Goal: Task Accomplishment & Management: Use online tool/utility

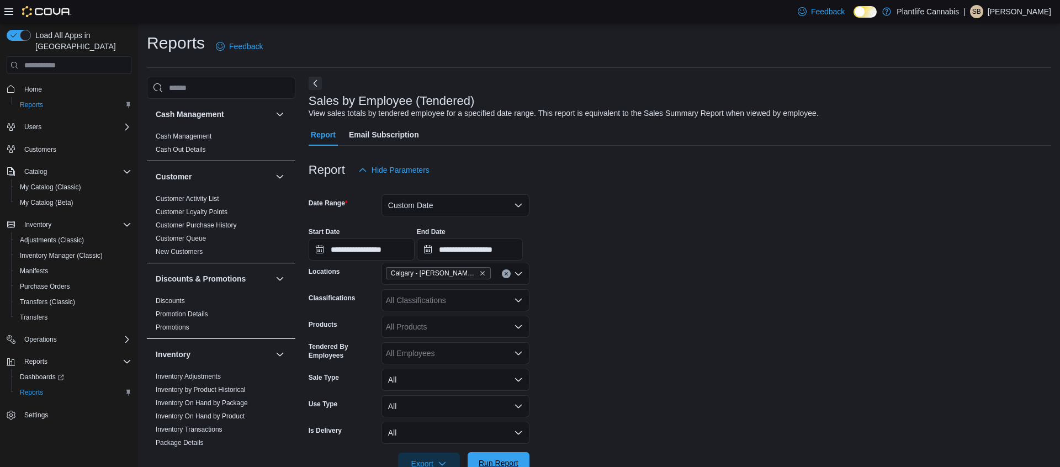
scroll to position [189, 0]
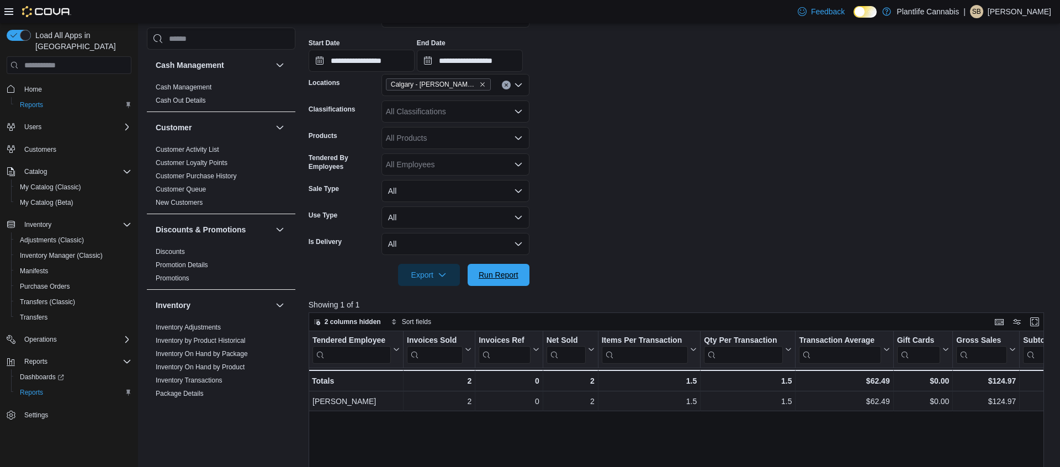
drag, startPoint x: 496, startPoint y: 278, endPoint x: 260, endPoint y: 10, distance: 358.0
click at [496, 278] on span "Run Report" at bounding box center [499, 275] width 40 height 11
click at [510, 271] on span "Run Report" at bounding box center [499, 274] width 40 height 11
drag, startPoint x: 520, startPoint y: 270, endPoint x: 623, endPoint y: 258, distance: 103.9
click at [520, 270] on span "Run Report" at bounding box center [498, 275] width 49 height 22
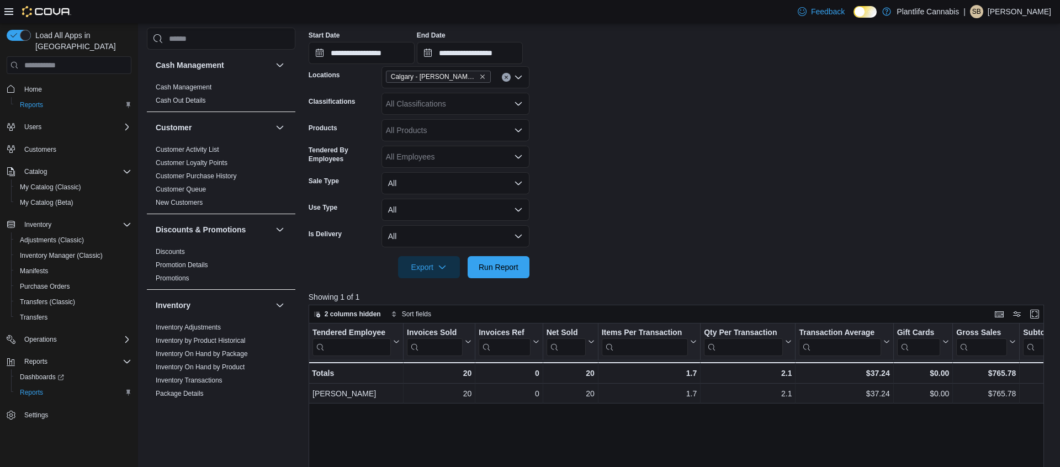
scroll to position [198, 0]
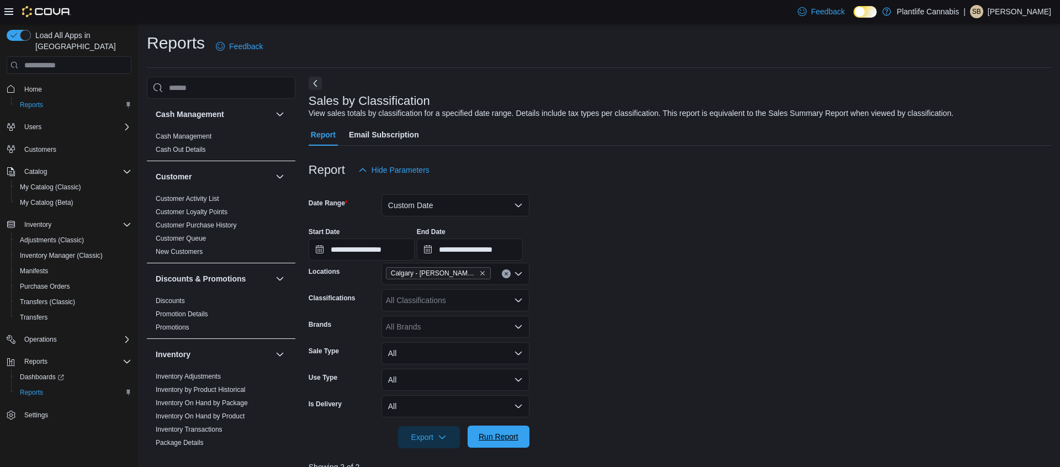
scroll to position [253, 0]
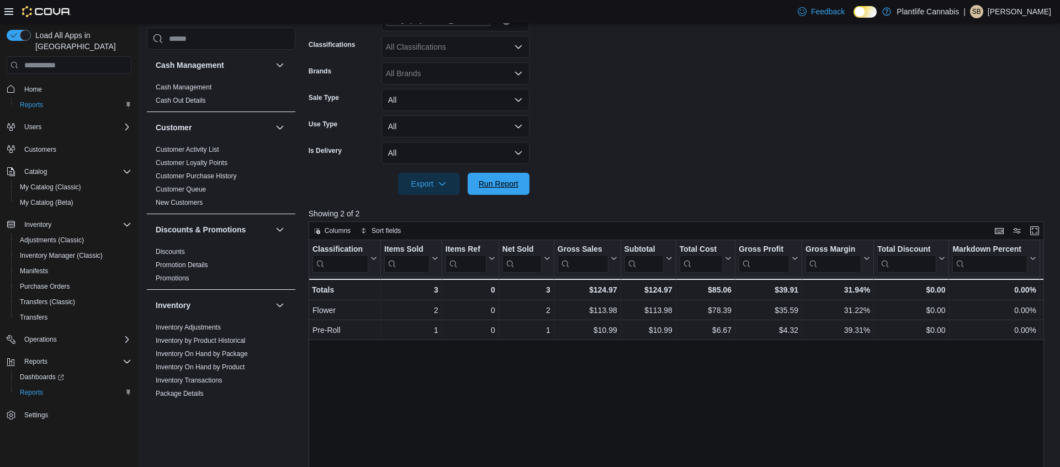
drag, startPoint x: 504, startPoint y: 186, endPoint x: 656, endPoint y: 191, distance: 152.0
click at [504, 186] on span "Run Report" at bounding box center [499, 183] width 40 height 11
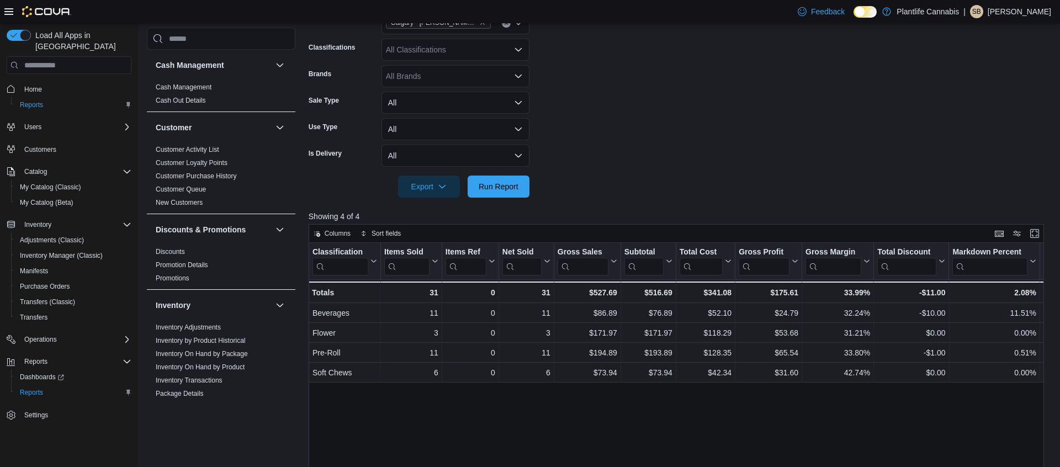
scroll to position [252, 0]
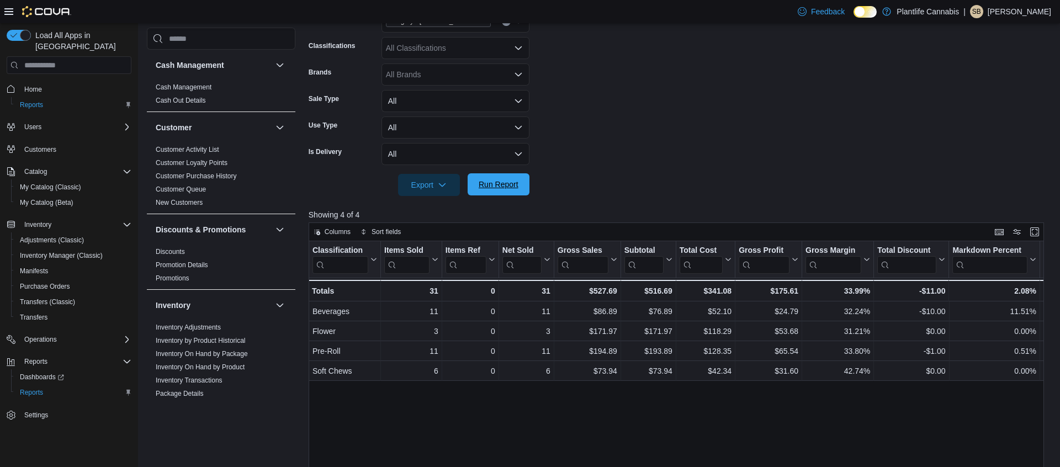
click at [525, 190] on button "Run Report" at bounding box center [499, 184] width 62 height 22
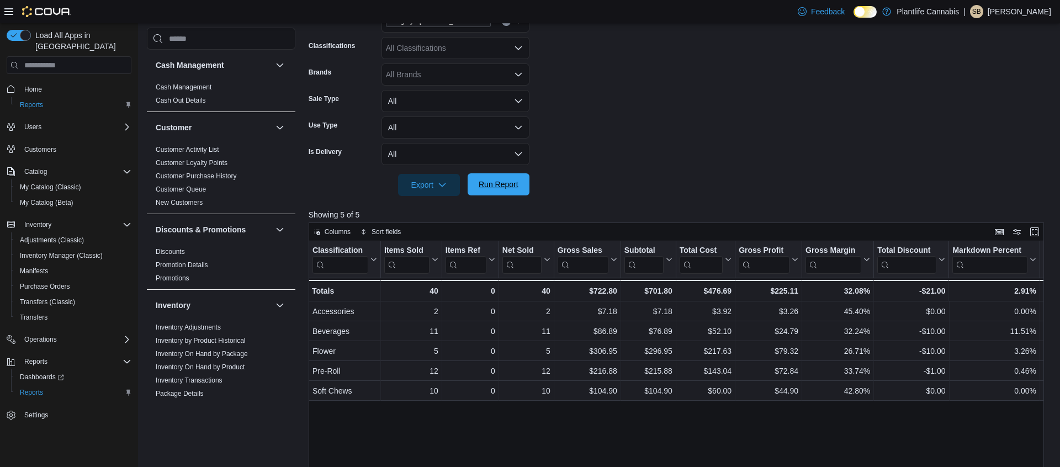
drag, startPoint x: 502, startPoint y: 186, endPoint x: 515, endPoint y: 183, distance: 13.7
click at [502, 186] on span "Run Report" at bounding box center [499, 184] width 40 height 11
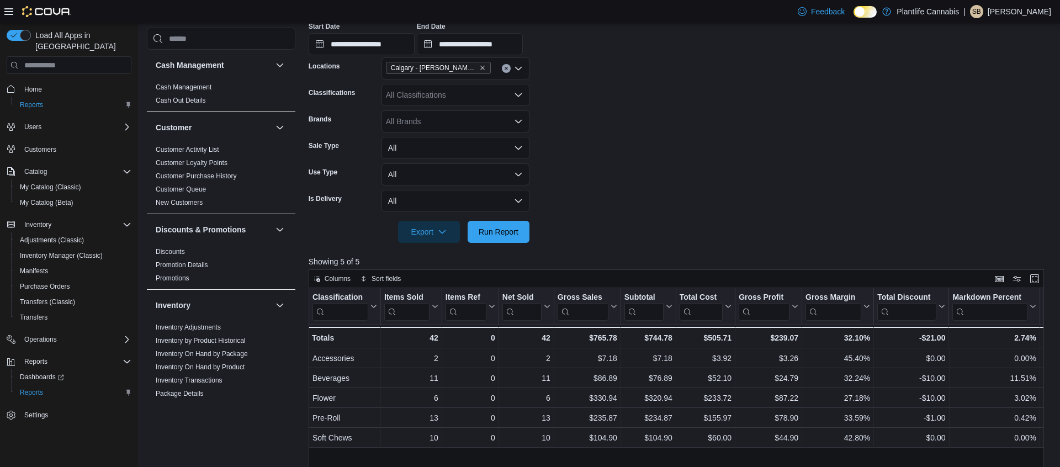
scroll to position [207, 0]
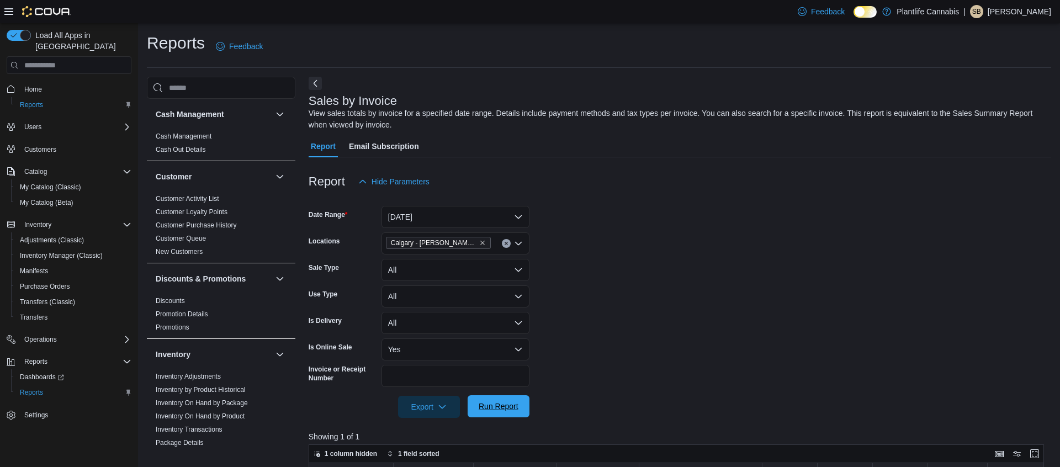
scroll to position [125, 0]
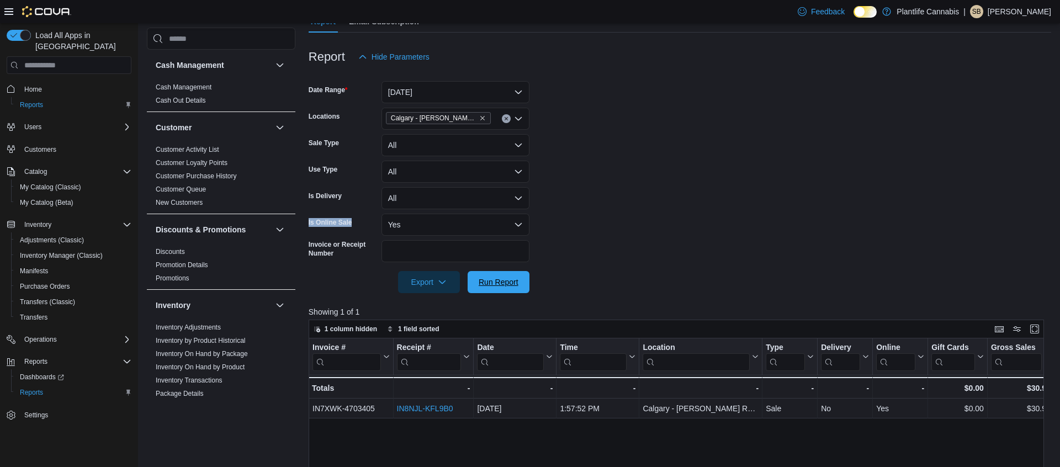
drag, startPoint x: 503, startPoint y: 286, endPoint x: 687, endPoint y: 388, distance: 210.9
click at [503, 286] on span "Run Report" at bounding box center [499, 282] width 40 height 11
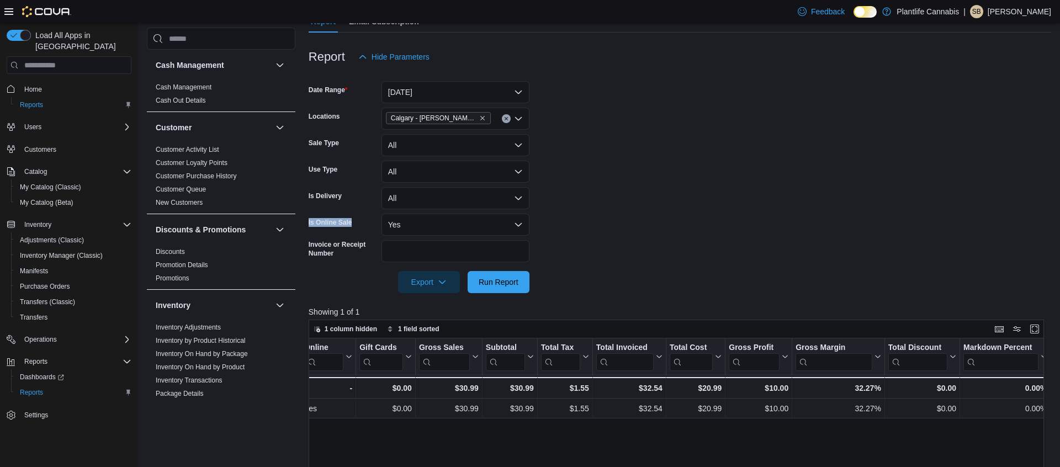
scroll to position [0, 573]
click at [518, 388] on div "$30.99" at bounding box center [509, 388] width 48 height 13
copy div "30.99"
